Goal: Task Accomplishment & Management: Manage account settings

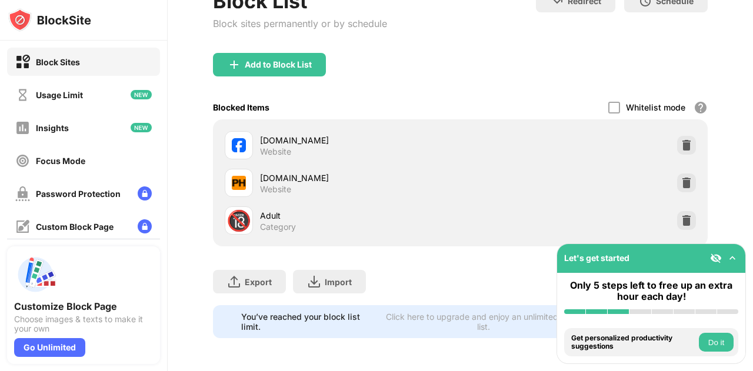
scroll to position [139, 0]
click at [681, 141] on img at bounding box center [687, 145] width 12 height 12
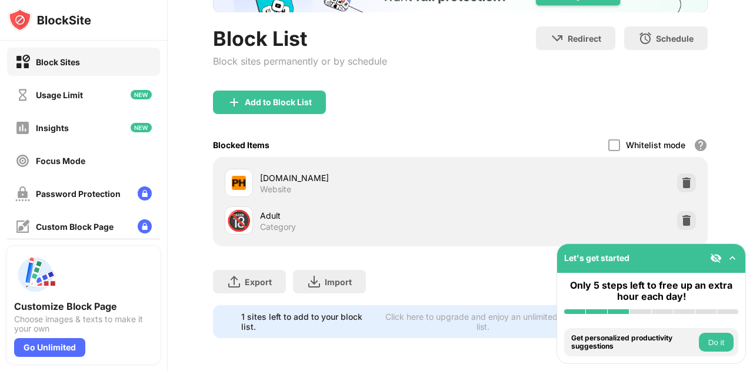
scroll to position [101, 0]
click at [297, 99] on div "Add to Block List" at bounding box center [269, 103] width 113 height 24
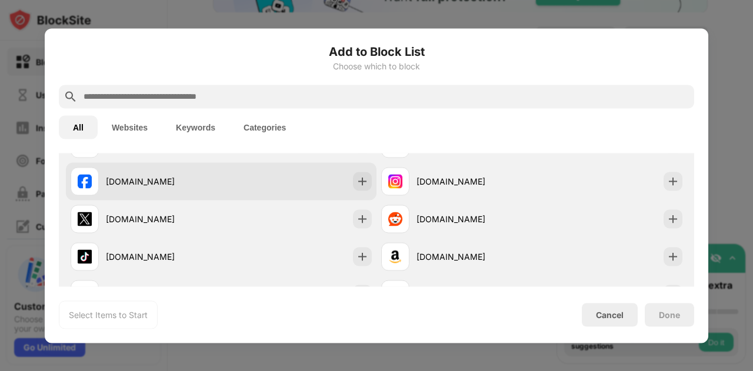
scroll to position [177, 0]
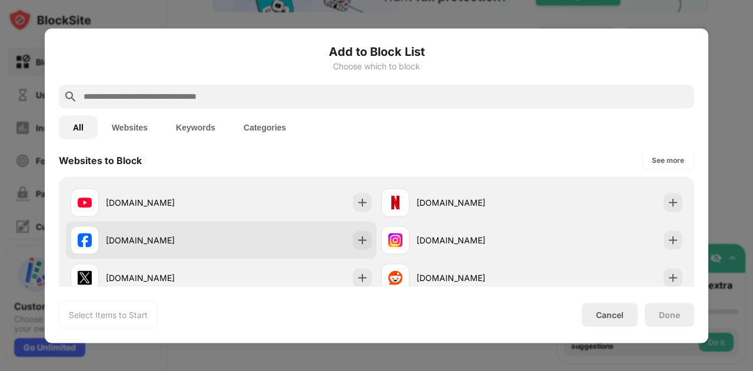
click at [162, 243] on div "[DOMAIN_NAME]" at bounding box center [163, 240] width 115 height 12
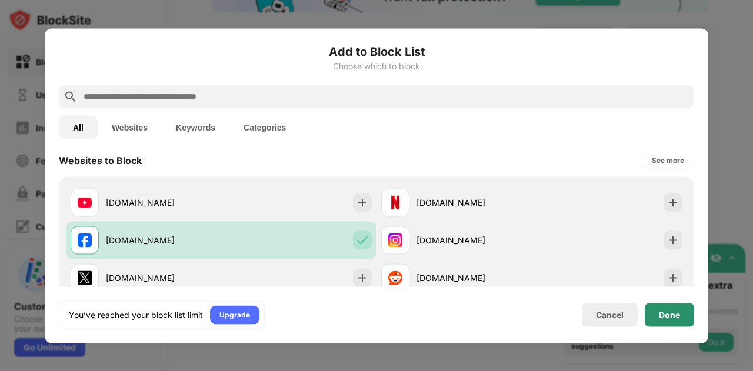
click at [689, 313] on div "Done" at bounding box center [669, 315] width 49 height 24
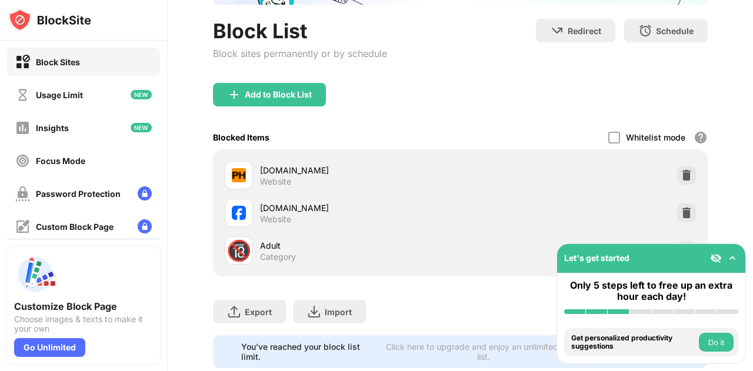
scroll to position [139, 0]
